Goal: Ask a question: Seek information or help from site administrators or community

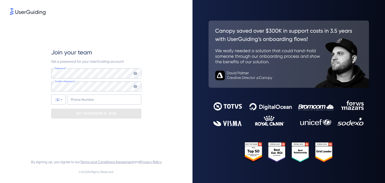
click at [137, 79] on div "Password* Your password must contain: At least 8 characters At least 3 of the f…" at bounding box center [96, 86] width 90 height 36
click at [134, 73] on icon at bounding box center [136, 73] width 4 height 3
click at [60, 80] on div "Password* Your password must contain: At least 8 characters At least 3 of the f…" at bounding box center [96, 86] width 90 height 36
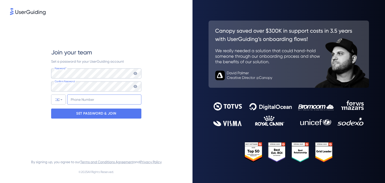
drag, startPoint x: 95, startPoint y: 100, endPoint x: 99, endPoint y: 95, distance: 6.8
click at [99, 95] on input "+972" at bounding box center [104, 100] width 74 height 10
type input "[PHONE_NUMBER]"
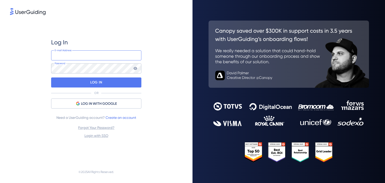
click at [88, 53] on input "email" at bounding box center [96, 55] width 90 height 10
type input "[EMAIL_ADDRESS][DOMAIN_NAME]"
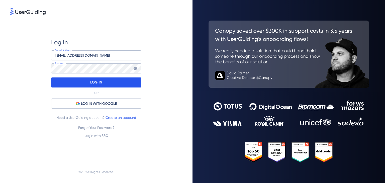
click at [100, 83] on p "LOG IN" at bounding box center [96, 83] width 12 height 8
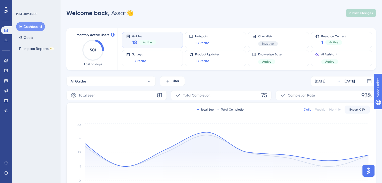
click at [1, 98] on base "Knowledge Base" at bounding box center [6, 101] width 10 height 8
click at [4, 100] on icon at bounding box center [6, 101] width 4 height 4
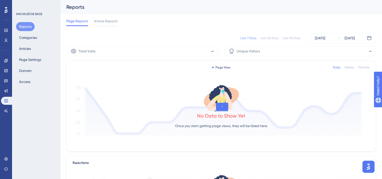
click at [5, 86] on div "Engagement Widgets Feedback Product Updates Knowledge Base AI Assistant" at bounding box center [6, 86] width 10 height 58
click at [4, 87] on link at bounding box center [6, 91] width 10 height 8
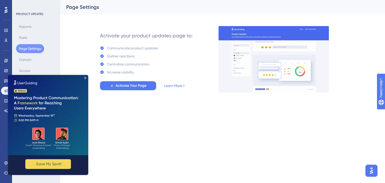
click at [88, 75] on img at bounding box center [48, 115] width 80 height 80
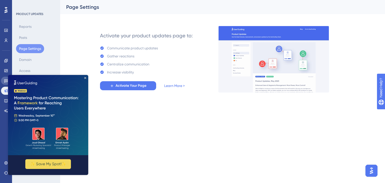
click at [7, 78] on link at bounding box center [6, 81] width 10 height 8
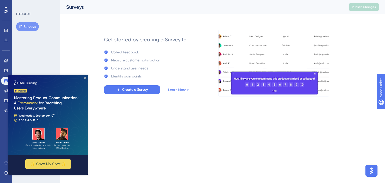
click at [1, 85] on div "Performance Users Engagement Widgets Feedback Product Updates Knowledge Base AI…" at bounding box center [6, 91] width 12 height 183
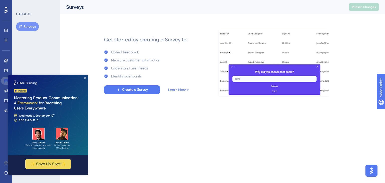
click at [5, 81] on icon at bounding box center [6, 81] width 4 height 4
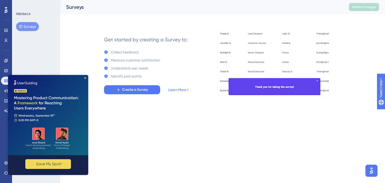
click at [83, 77] on img at bounding box center [48, 115] width 80 height 80
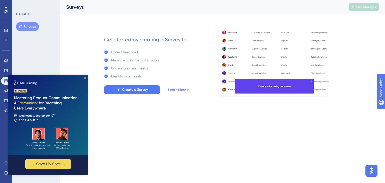
click at [85, 78] on icon "Close Preview" at bounding box center [85, 78] width 2 height 2
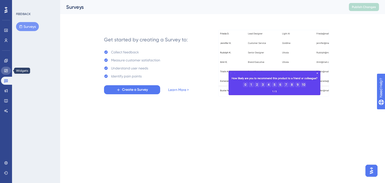
click at [8, 69] on link at bounding box center [6, 71] width 10 height 8
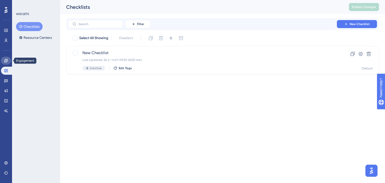
click at [5, 57] on link at bounding box center [6, 61] width 10 height 8
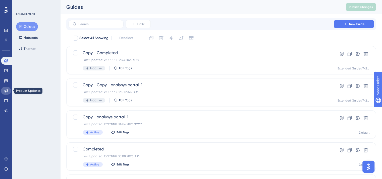
click at [6, 95] on link at bounding box center [6, 91] width 10 height 8
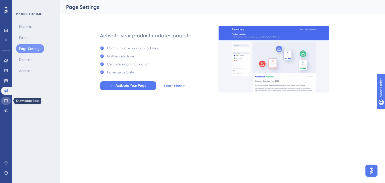
click at [6, 102] on icon at bounding box center [6, 101] width 4 height 4
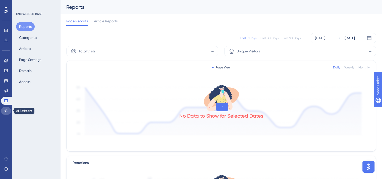
click at [5, 108] on link at bounding box center [6, 111] width 10 height 8
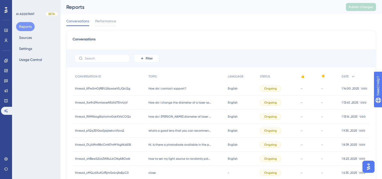
click at [166, 93] on div "How do i contact support? How do i contact support?" at bounding box center [185, 89] width 79 height 14
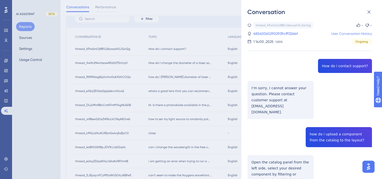
click at [339, 35] on link "User Conversation History" at bounding box center [351, 34] width 41 height 6
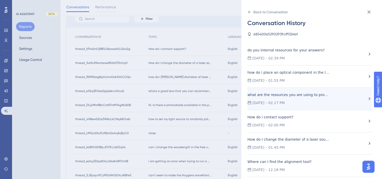
scroll to position [8, 0]
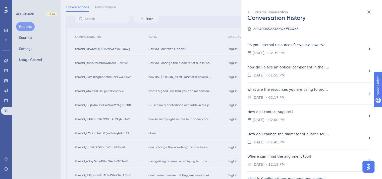
click at [313, 141] on div "[DATE] 01.45 PM" at bounding box center [306, 142] width 119 height 6
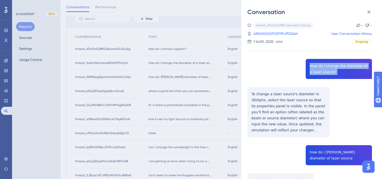
copy span "How do I change the diameter of a laser source?"
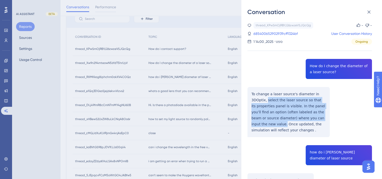
drag, startPoint x: 249, startPoint y: 101, endPoint x: 324, endPoint y: 121, distance: 76.9
copy p "select the laser source so that its properties panel is visible. In the panel y…"
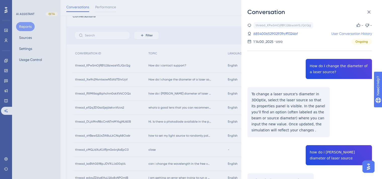
click at [340, 34] on link "User Conversation History" at bounding box center [351, 34] width 41 height 6
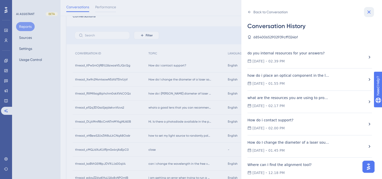
click at [368, 13] on icon at bounding box center [368, 12] width 3 height 3
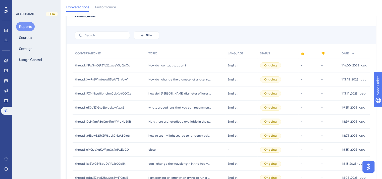
click at [155, 66] on span "How do i contact support?" at bounding box center [167, 65] width 38 height 4
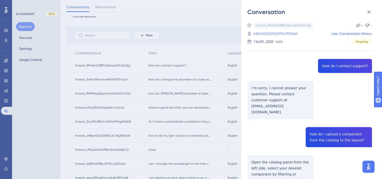
click at [259, 35] on link "685400652902939cff1324bf" at bounding box center [275, 34] width 44 height 6
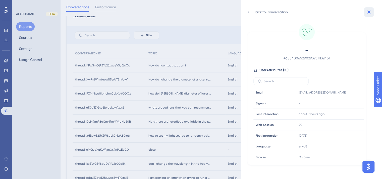
drag, startPoint x: 371, startPoint y: 12, endPoint x: 310, endPoint y: 41, distance: 67.2
click at [370, 12] on icon at bounding box center [369, 12] width 6 height 6
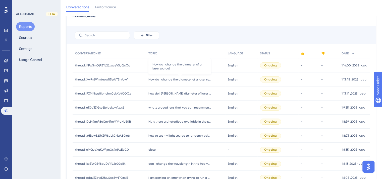
click at [186, 80] on span "How do I change the diameter of a laser source?" at bounding box center [179, 80] width 63 height 4
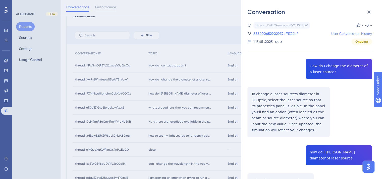
click at [340, 34] on link "User Conversation History" at bounding box center [351, 34] width 41 height 6
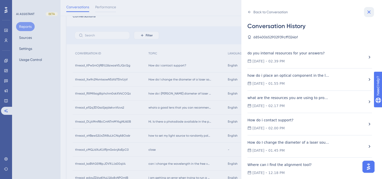
click at [371, 13] on icon at bounding box center [369, 12] width 6 height 6
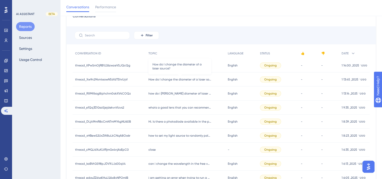
click at [173, 78] on span "How do I change the diameter of a laser source?" at bounding box center [179, 80] width 63 height 4
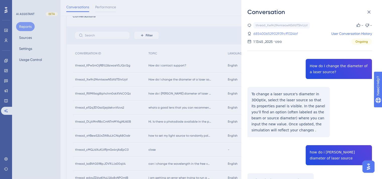
click at [274, 35] on link "685400652902939cff1324bf" at bounding box center [275, 34] width 44 height 6
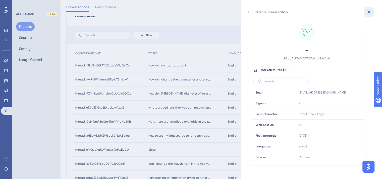
click at [370, 15] on button at bounding box center [369, 12] width 10 height 10
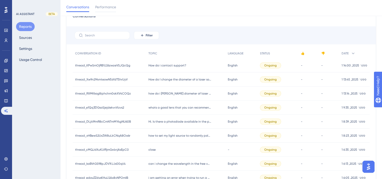
click at [198, 94] on span "how do i [PERSON_NAME] diameter of laser source" at bounding box center [179, 94] width 63 height 4
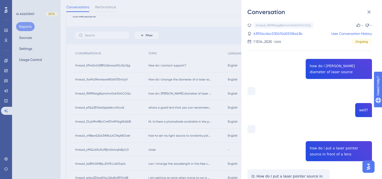
click at [192, 108] on div "Conversation thread_RXMKkog8iphchm0okXV4COQz Copy - - 63904c4bc530610d0508a43b …" at bounding box center [191, 89] width 382 height 179
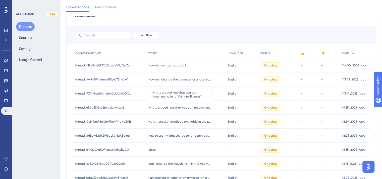
click at [192, 106] on span "whats a good lens that you can recommend for a 1064 nm IR Laser?" at bounding box center [179, 108] width 63 height 4
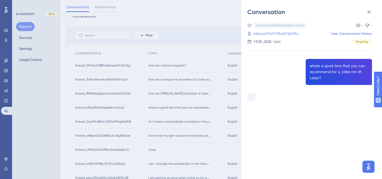
click at [269, 31] on link "68aead72470118a2512b319c" at bounding box center [275, 34] width 45 height 6
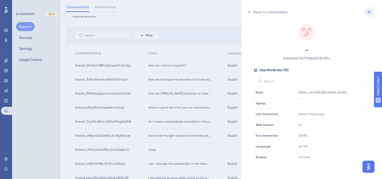
click at [368, 11] on icon at bounding box center [368, 12] width 3 height 3
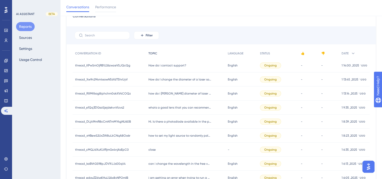
drag, startPoint x: 325, startPoint y: 44, endPoint x: 196, endPoint y: 48, distance: 128.5
click at [196, 48] on div "TOPIC" at bounding box center [185, 53] width 79 height 10
click at [188, 107] on span "whats a good lens that you can recommend for a 1064 nm IR Laser?" at bounding box center [179, 108] width 63 height 4
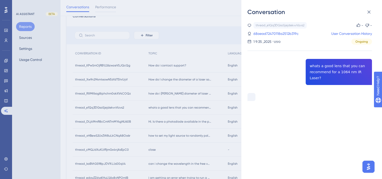
click at [318, 69] on div "thread_e1Qq3DGsoSjejdekvvVizvs2 Copy - - 68aead72470118a2512b319c User Conversa…" at bounding box center [309, 74] width 124 height 105
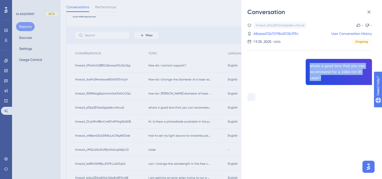
click at [318, 69] on div "thread_e1Qq3DGsoSjejdekvvVizvs2 Copy - - 68aead72470118a2512b319c User Conversa…" at bounding box center [309, 74] width 124 height 105
copy span "whats a good lens that you can recommend for a 1064 nm IR Laser?"
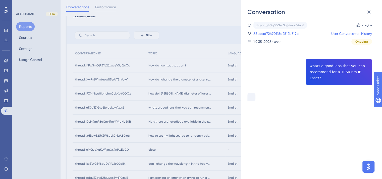
click at [204, 109] on div "Conversation thread_e1Qq3DGsoSjejdekvvVizvs2 Copy - - 68aead72470118a2512b319c …" at bounding box center [191, 89] width 382 height 179
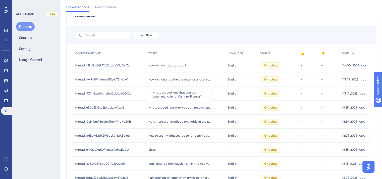
click at [204, 110] on div "whats a good lens that you can recommend for a 1064 nm IR Laser? whats a good l…" at bounding box center [185, 108] width 79 height 14
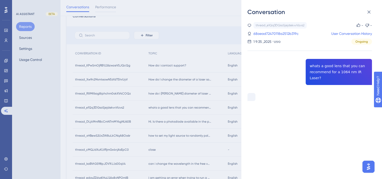
click at [201, 122] on div "Conversation thread_e1Qq3DGsoSjejdekvvVizvs2 Copy - - 68aead72470118a2512b319c …" at bounding box center [191, 89] width 382 height 179
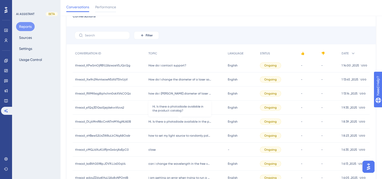
click at [201, 122] on span "Hi. Is there a photodiode available in the product catalog?" at bounding box center [179, 122] width 63 height 4
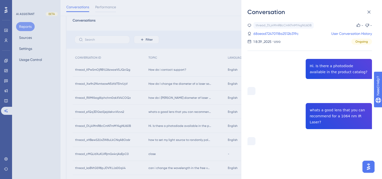
scroll to position [0, 0]
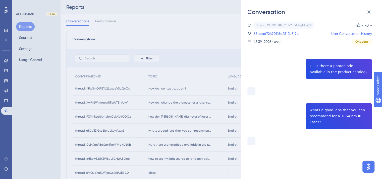
click at [313, 73] on div "thread_DLj49fmR8cCmN7mMY4gNU60B Copy - - 68aead72470118a2512b319c User Conversa…" at bounding box center [309, 96] width 124 height 149
copy span "Hi. Is there a photodiode available in the product catalog?"
click at [186, 104] on div "Conversation thread_DLj49fmR8cCmN7mMY4gNU60B Copy - - 68aead72470118a2512b319c …" at bounding box center [191, 89] width 382 height 179
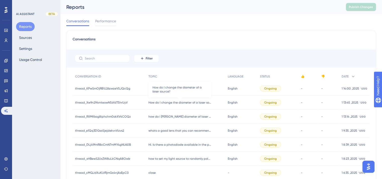
click at [186, 104] on span "How do I change the diameter of a laser source?" at bounding box center [179, 103] width 63 height 4
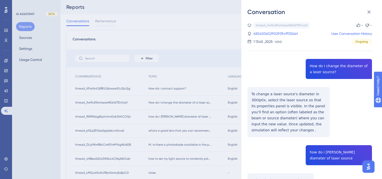
click at [188, 117] on div "Conversation thread_Xw9n294mteowN5sYdT5hrUyV Copy - - 685400652902939cff1324bf …" at bounding box center [191, 89] width 382 height 179
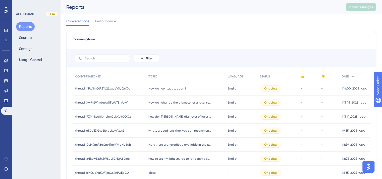
click at [190, 119] on div "how do i [PERSON_NAME] diameter of laser source how do i [PERSON_NAME] diameter…" at bounding box center [185, 117] width 79 height 14
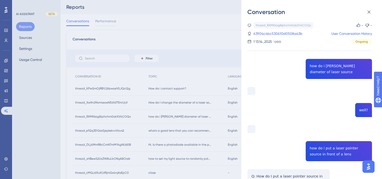
click at [189, 105] on div "Conversation thread_RXMKkog8iphchm0okXV4COQz Copy - - 63904c4bc530610d0508a43b …" at bounding box center [191, 89] width 382 height 179
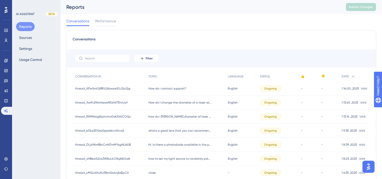
click at [187, 133] on div "whats a good lens that you can recommend for a 1064 nm IR Laser? whats a good l…" at bounding box center [185, 131] width 79 height 14
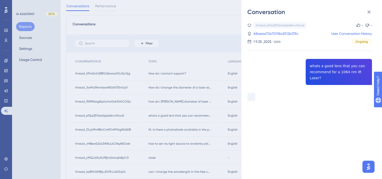
scroll to position [17, 0]
click at [191, 133] on div "Conversation thread_e1Qq3DGsoSjejdekvvVizvs2 Copy - - 68aead72470118a2512b319c …" at bounding box center [191, 89] width 382 height 179
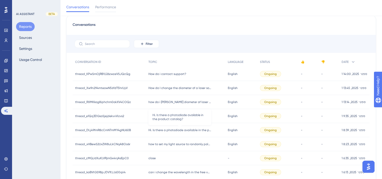
click at [196, 130] on span "Hi. Is there a photodiode available in the product catalog?" at bounding box center [179, 130] width 63 height 4
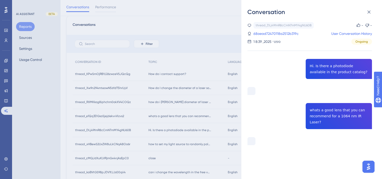
click at [194, 147] on div "Conversation thread_DLj49fmR8cCmN7mMY4gNU60B Copy - - 68aead72470118a2512b319c …" at bounding box center [191, 89] width 382 height 179
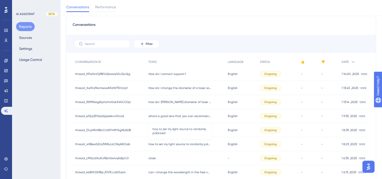
click at [195, 145] on span "how to set my light source to randomly polarized" at bounding box center [179, 144] width 63 height 4
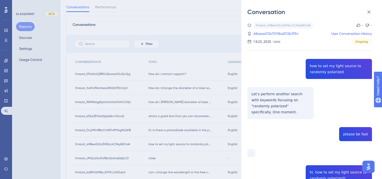
drag, startPoint x: 323, startPoint y: 69, endPoint x: 322, endPoint y: 71, distance: 2.9
click at [322, 70] on div "thread_xHBewS2UxZW8uLkCNqA8Oo6r Copy - - 68aead72470118a2512b319c User Conversa…" at bounding box center [309, 146] width 124 height 249
click at [322, 74] on div "thread_xHBewS2UxZW8uLkCNqA8Oo6r Copy - - 68aead72470118a2512b319c User Conversa…" at bounding box center [309, 146] width 124 height 249
drag, startPoint x: 307, startPoint y: 68, endPoint x: 341, endPoint y: 75, distance: 35.3
click at [341, 75] on div "thread_xHBewS2UxZW8uLkCNqA8Oo6r Copy - - 68aead72470118a2512b319c User Conversa…" at bounding box center [309, 146] width 124 height 249
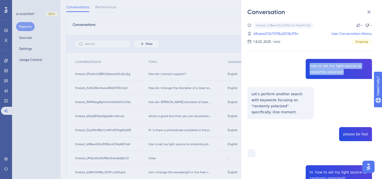
copy span "how to set my light source to randomly polarized"
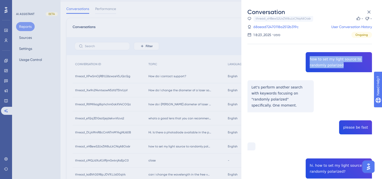
scroll to position [8, 0]
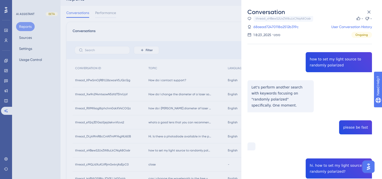
click at [184, 96] on div "Conversation thread_xHBewS2UxZW8uLkCNqA8Oo6r Copy - - 68aead72470118a2512b319c …" at bounding box center [191, 89] width 382 height 179
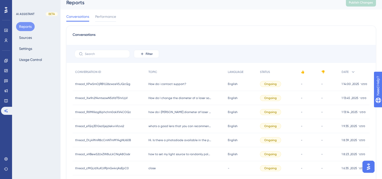
scroll to position [0, 0]
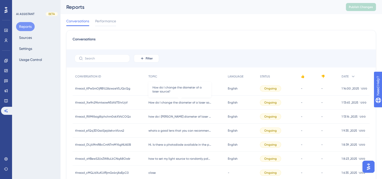
click at [183, 104] on span "How do I change the diameter of a laser source?" at bounding box center [179, 103] width 63 height 4
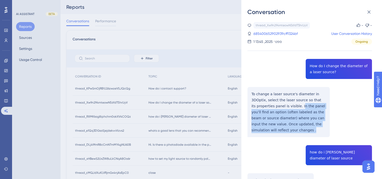
drag, startPoint x: 276, startPoint y: 107, endPoint x: 312, endPoint y: 123, distance: 39.4
copy p "n the panel you’ll find an option (often labeled as the beam or source diameter…"
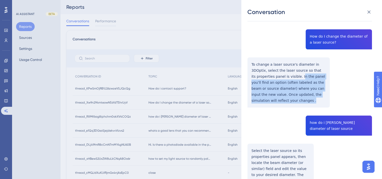
scroll to position [50, 0]
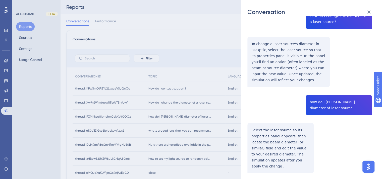
click at [194, 144] on div "Conversation thread_Xw9n294mteowN5sYdT5hrUyV Copy - - 685400652902939cff1324bf …" at bounding box center [191, 89] width 382 height 179
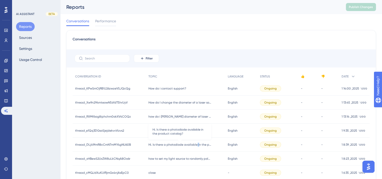
click at [196, 144] on span "Hi. Is there a photodiode available in the product catalog?" at bounding box center [179, 145] width 63 height 4
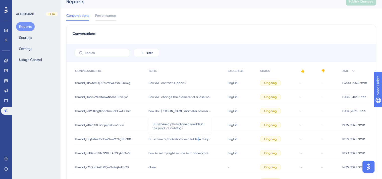
scroll to position [8, 0]
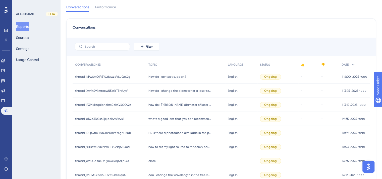
scroll to position [17, 0]
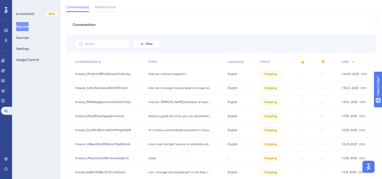
drag, startPoint x: 172, startPoint y: 169, endPoint x: 170, endPoint y: 172, distance: 3.5
click at [171, 172] on div "can i change the wavelength in the free version of the software ? can i change …" at bounding box center [185, 172] width 79 height 14
click at [174, 172] on span "can i change the wavelength in the free version of the software ?" at bounding box center [179, 172] width 63 height 4
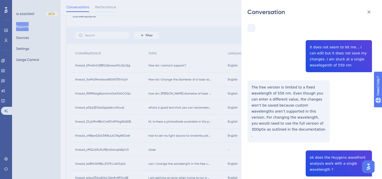
scroll to position [67, 0]
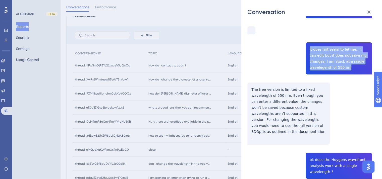
drag, startPoint x: 306, startPoint y: 43, endPoint x: 355, endPoint y: 60, distance: 52.1
copy span "it does not seem to let me... i can edit but it does not save my changes. I am …"
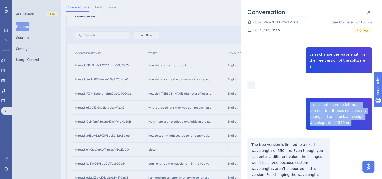
scroll to position [8, 0]
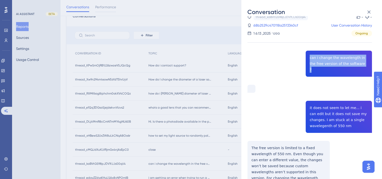
drag, startPoint x: 308, startPoint y: 56, endPoint x: 355, endPoint y: 68, distance: 48.3
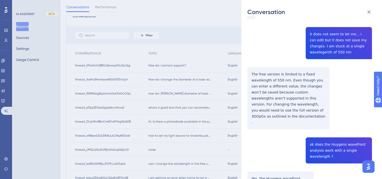
scroll to position [84, 0]
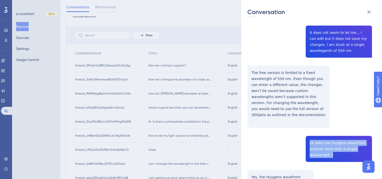
drag, startPoint x: 306, startPoint y: 121, endPoint x: 333, endPoint y: 132, distance: 29.2
copy span "ok does the Huygens wavefront analysis work with a single wavelength ?"
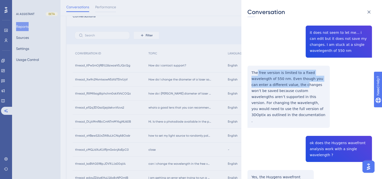
drag, startPoint x: 257, startPoint y: 66, endPoint x: 265, endPoint y: 71, distance: 9.0
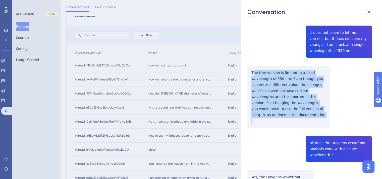
drag, startPoint x: 252, startPoint y: 67, endPoint x: 310, endPoint y: 92, distance: 63.1
copy p "he free version is limited to a fixed wavelength of 550 nm. Even though you can…"
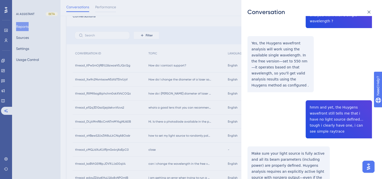
scroll to position [217, 0]
